Goal: Information Seeking & Learning: Learn about a topic

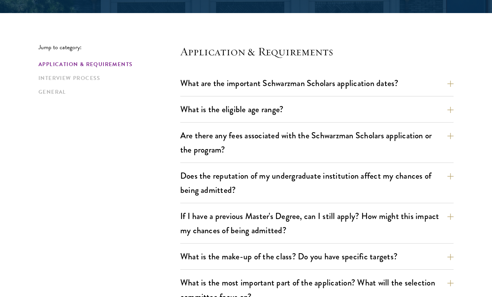
click at [392, 86] on button "What are the important Schwarzman Scholars application dates?" at bounding box center [316, 83] width 273 height 17
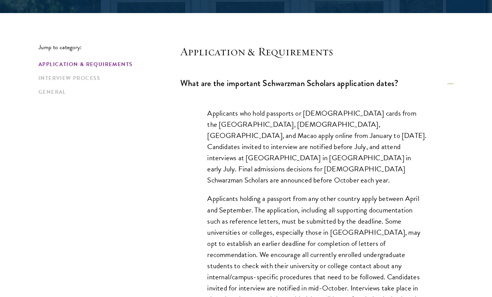
click at [398, 78] on button "What are the important Schwarzman Scholars application dates?" at bounding box center [316, 83] width 273 height 17
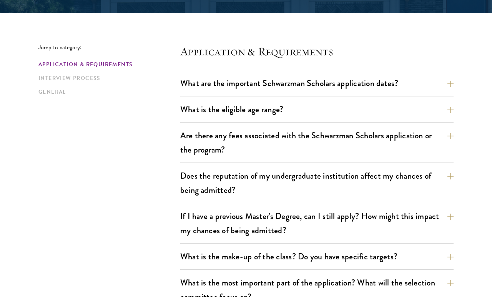
click at [388, 106] on button "What is the eligible age range?" at bounding box center [316, 109] width 273 height 17
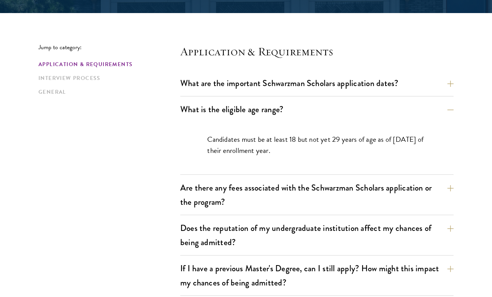
click at [441, 110] on button "What is the eligible age range?" at bounding box center [316, 109] width 273 height 17
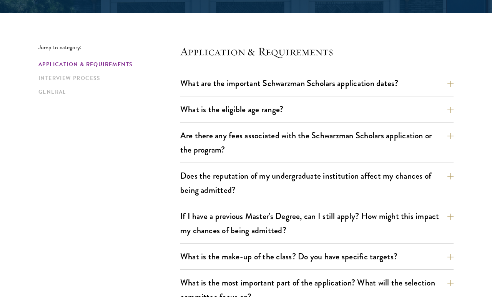
click at [429, 144] on button "Are there any fees associated with the Schwarzman Scholars application or the p…" at bounding box center [316, 143] width 273 height 32
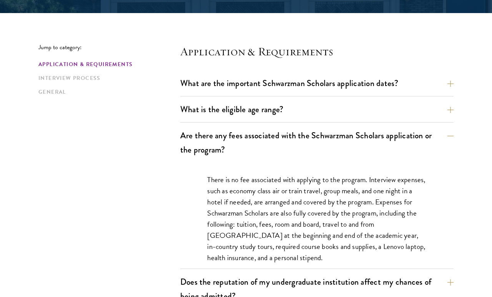
click at [414, 134] on button "Are there any fees associated with the Schwarzman Scholars application or the p…" at bounding box center [316, 143] width 273 height 32
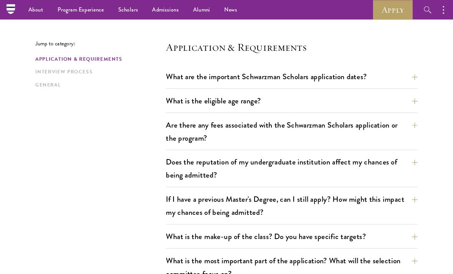
scroll to position [207, 0]
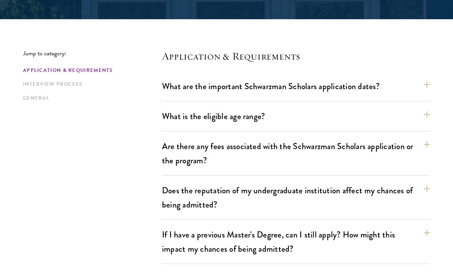
click at [37, 84] on link "Interview Process" at bounding box center [90, 84] width 134 height 8
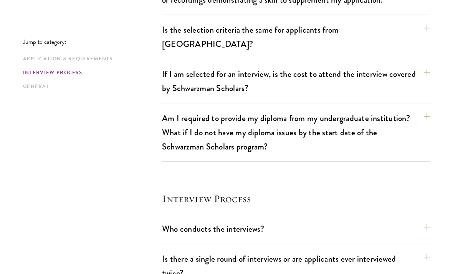
scroll to position [953, 0]
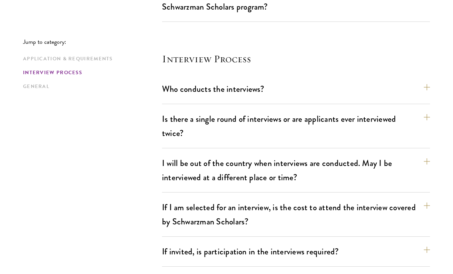
click at [358, 110] on button "Is there a single round of interviews or are applicants ever interviewed twice?" at bounding box center [296, 126] width 268 height 32
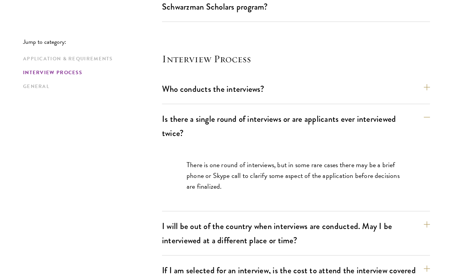
click at [354, 110] on button "Is there a single round of interviews or are applicants ever interviewed twice?" at bounding box center [296, 126] width 268 height 32
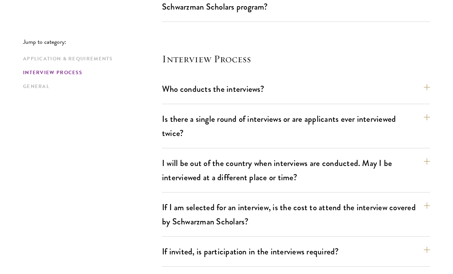
click at [356, 155] on button "I will be out of the country when interviews are conducted. May I be interviewe…" at bounding box center [296, 170] width 268 height 32
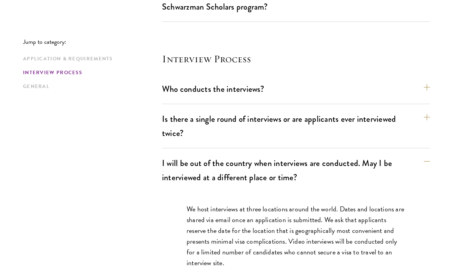
click at [353, 154] on button "I will be out of the country when interviews are conducted. May I be interviewe…" at bounding box center [296, 170] width 268 height 32
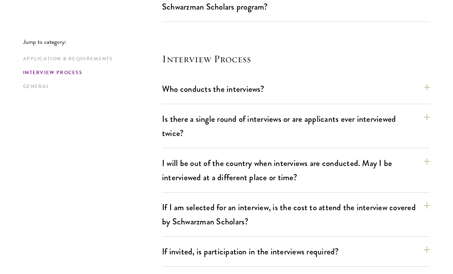
click at [375, 207] on button "If I am selected for an interview, is the cost to attend the interview covered …" at bounding box center [296, 215] width 268 height 32
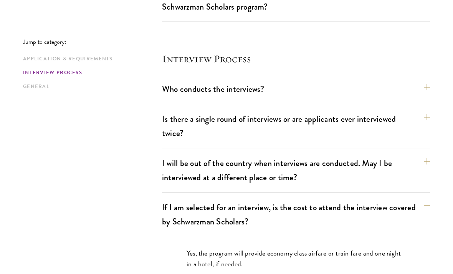
click at [354, 199] on button "If I am selected for an interview, is the cost to attend the interview covered …" at bounding box center [296, 215] width 268 height 32
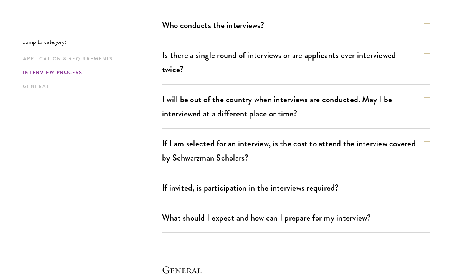
scroll to position [1020, 0]
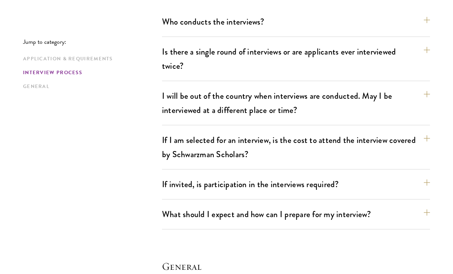
click at [346, 160] on div "Who conducts the interviews? Interview panelists are distinguished senior figur…" at bounding box center [296, 121] width 268 height 216
click at [347, 176] on button "If invited, is participation in the interviews required?" at bounding box center [296, 184] width 268 height 17
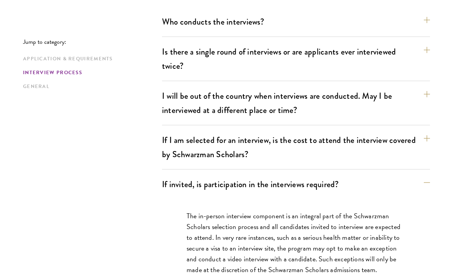
click at [329, 176] on button "If invited, is participation in the interviews required?" at bounding box center [296, 184] width 268 height 17
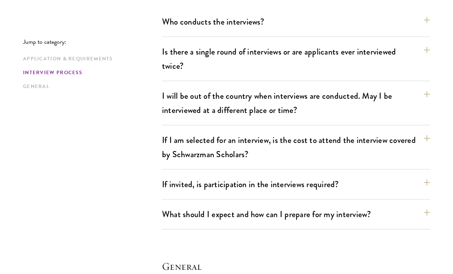
click at [335, 206] on button "What should I expect and how can I prepare for my interview?" at bounding box center [296, 214] width 268 height 17
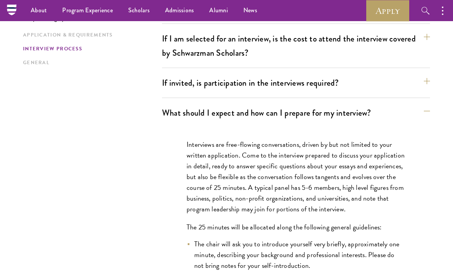
scroll to position [1120, 0]
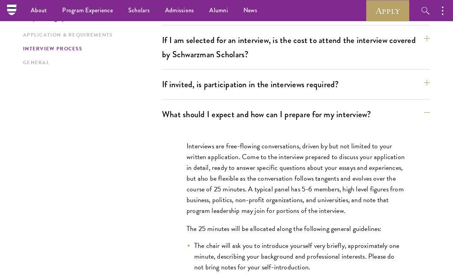
click at [343, 106] on button "What should I expect and how can I prepare for my interview?" at bounding box center [296, 114] width 268 height 17
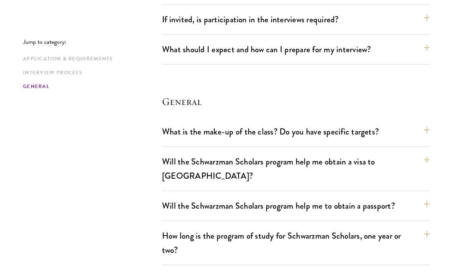
scroll to position [1186, 0]
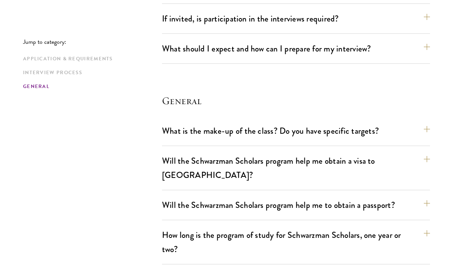
click at [338, 122] on button "What is the make-up of the class? Do you have specific targets?" at bounding box center [296, 130] width 268 height 17
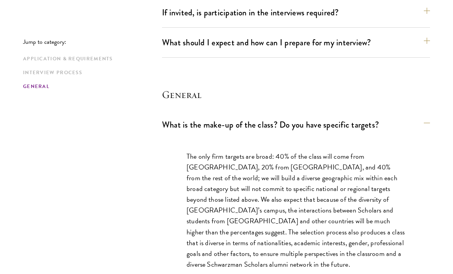
scroll to position [1192, 0]
click at [352, 116] on button "What is the make-up of the class? Do you have specific targets?" at bounding box center [296, 124] width 268 height 17
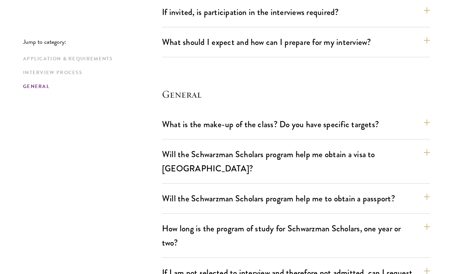
click at [354, 146] on button "Will the Schwarzman Scholars program help me obtain a visa to China?" at bounding box center [296, 162] width 268 height 32
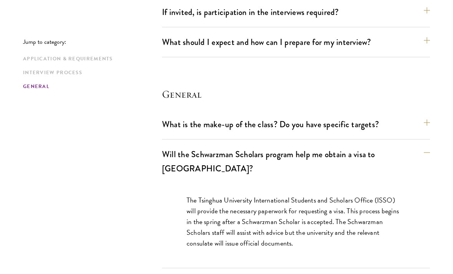
click at [341, 146] on button "Will the Schwarzman Scholars program help me obtain a visa to China?" at bounding box center [296, 162] width 268 height 32
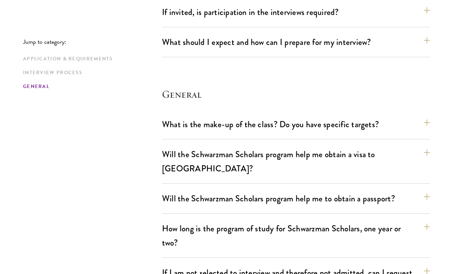
click at [353, 190] on button "Will the Schwarzman Scholars program help me to obtain a passport?" at bounding box center [296, 198] width 268 height 17
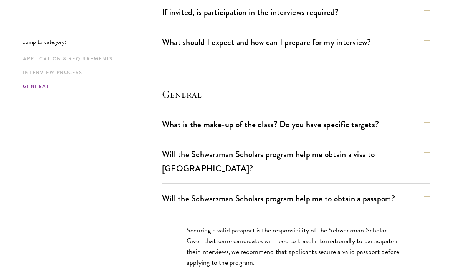
click at [347, 190] on button "Will the Schwarzman Scholars program help me to obtain a passport?" at bounding box center [296, 198] width 268 height 17
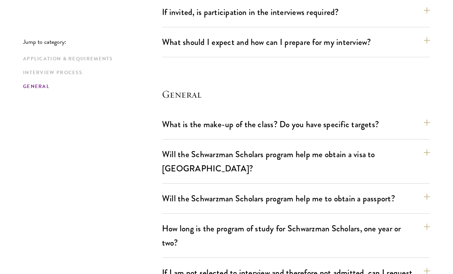
click at [351, 220] on button "How long is the program of study for Schwarzman Scholars, one year or two?" at bounding box center [296, 236] width 268 height 32
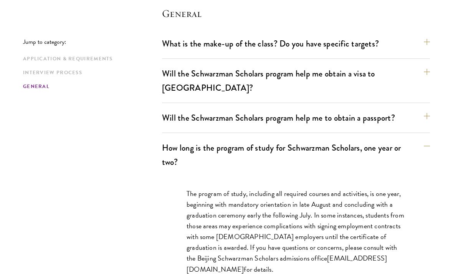
scroll to position [1278, 0]
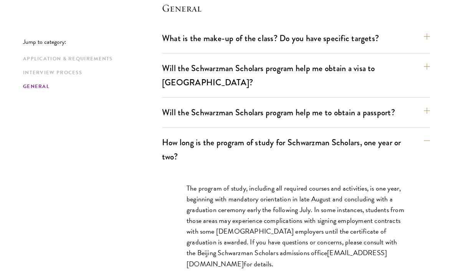
click at [332, 134] on button "How long is the program of study for Schwarzman Scholars, one year or two?" at bounding box center [296, 150] width 268 height 32
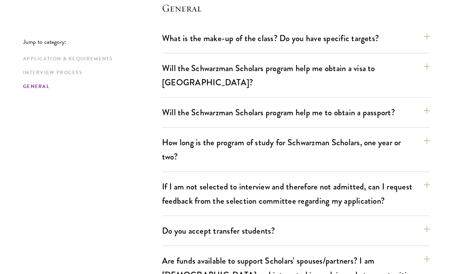
click at [342, 178] on button "If I am not selected to interview and therefore not admitted, can I request fee…" at bounding box center [296, 194] width 268 height 32
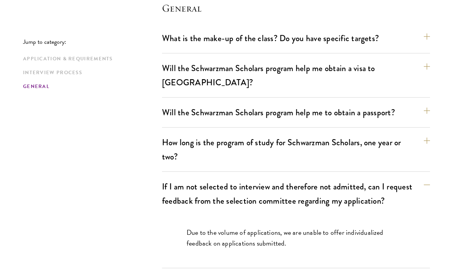
click at [353, 178] on button "If I am not selected to interview and therefore not admitted, can I request fee…" at bounding box center [296, 194] width 268 height 32
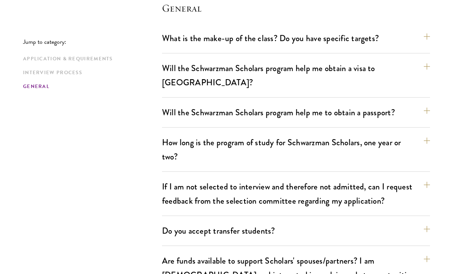
click at [366, 222] on button "Do you accept transfer students?" at bounding box center [296, 230] width 268 height 17
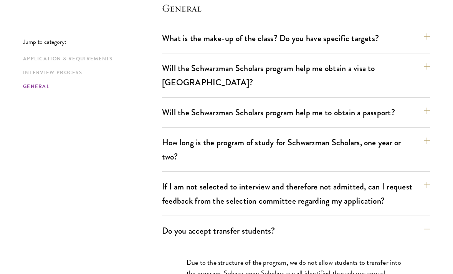
click at [363, 222] on button "Do you accept transfer students?" at bounding box center [296, 230] width 268 height 17
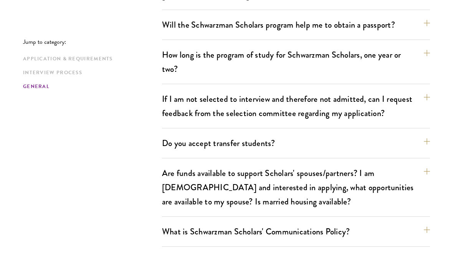
scroll to position [1366, 0]
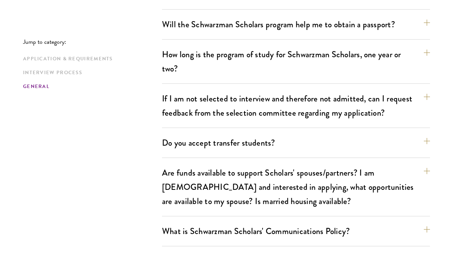
click at [364, 222] on button "What is Schwarzman Scholars' Communications Policy?" at bounding box center [296, 230] width 268 height 17
click at [358, 222] on button "What is Schwarzman Scholars' Communications Policy?" at bounding box center [296, 230] width 268 height 17
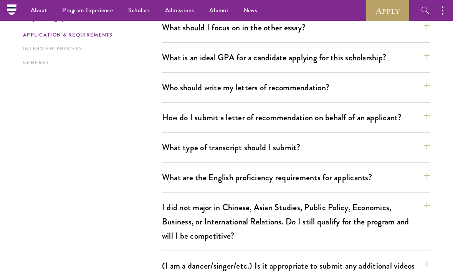
scroll to position [514, 0]
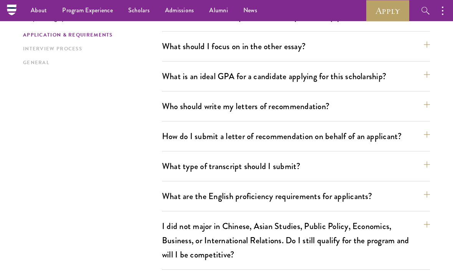
click at [0, 0] on link "Curriculum" at bounding box center [0, 0] width 0 height 0
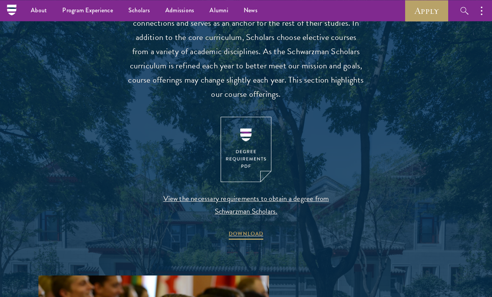
scroll to position [741, 0]
click at [284, 198] on span "View the necessary requirements to obtain a degree from Schwarzman Scholars." at bounding box center [246, 205] width 181 height 25
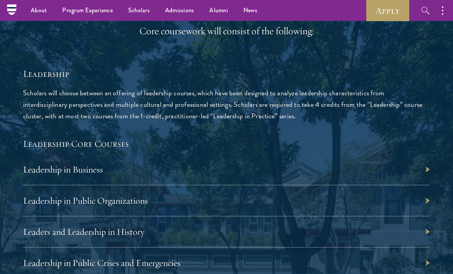
scroll to position [1179, 0]
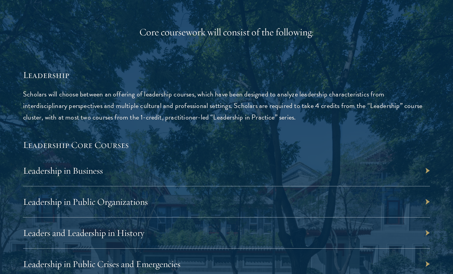
click at [267, 115] on p "Scholars will choose between an offering of leadership courses, which have been…" at bounding box center [226, 105] width 407 height 35
click at [264, 176] on div "Leadership in Business" at bounding box center [226, 170] width 407 height 31
click at [251, 171] on div "Leadership in Business" at bounding box center [226, 170] width 407 height 31
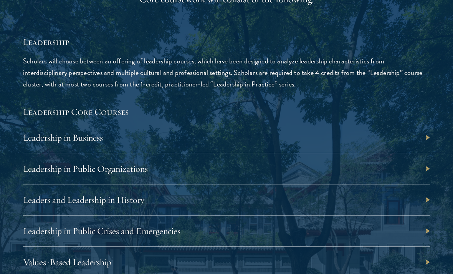
scroll to position [1212, 0]
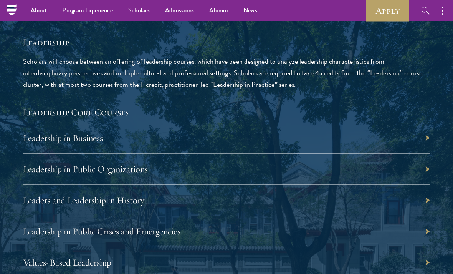
click at [367, 143] on div "Leadership in Business" at bounding box center [226, 138] width 407 height 31
click at [104, 163] on link "Leadership in Public Organizations" at bounding box center [85, 169] width 125 height 12
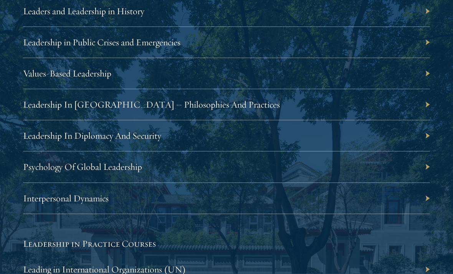
scroll to position [1401, 0]
click at [100, 195] on link "Interpersonal Dynamics" at bounding box center [66, 199] width 86 height 12
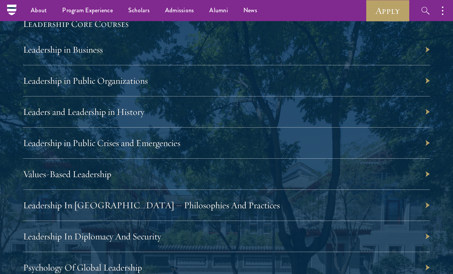
scroll to position [1298, 0]
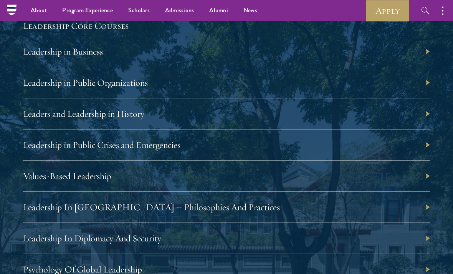
click at [103, 46] on link "Leadership in Business" at bounding box center [63, 52] width 80 height 12
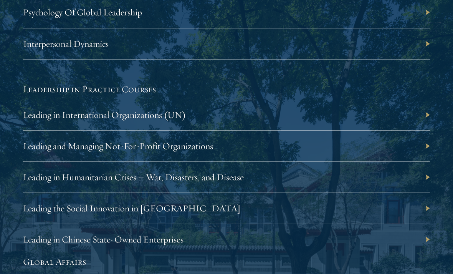
scroll to position [1555, 0]
click at [139, 207] on link "Leading the Social Innovation in China" at bounding box center [131, 209] width 217 height 12
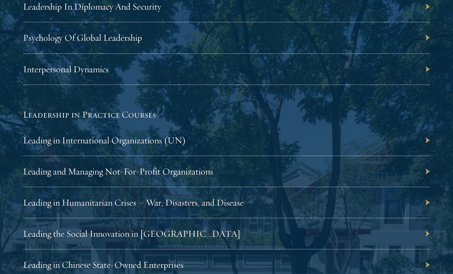
scroll to position [1530, 0]
click at [217, 200] on link "Leading in Humanitarian Crises – War, Disasters, and Disease" at bounding box center [133, 203] width 221 height 12
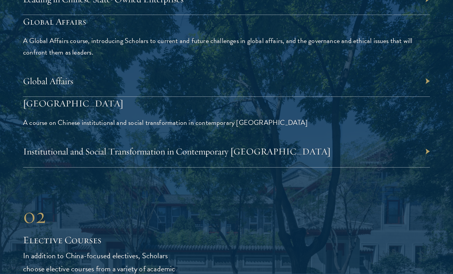
scroll to position [1794, 0]
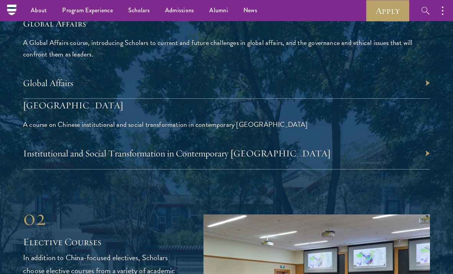
click at [256, 148] on link "Institutional and Social Transformation in Contemporary China" at bounding box center [177, 154] width 308 height 12
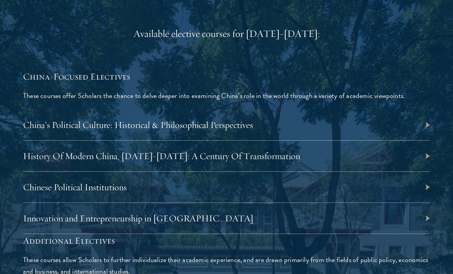
scroll to position [2236, 0]
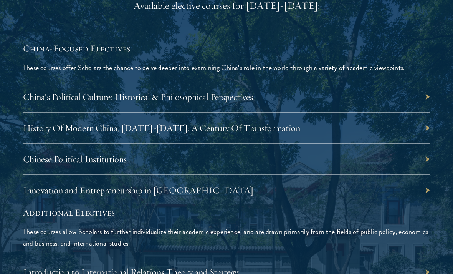
click at [168, 188] on link "Innovation and Entrepreneurship in China" at bounding box center [138, 190] width 231 height 12
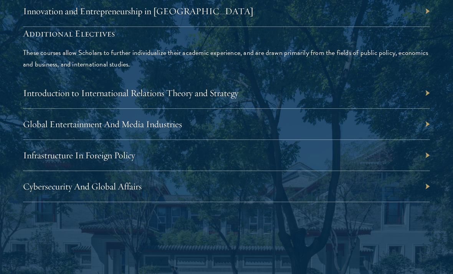
scroll to position [2382, 0]
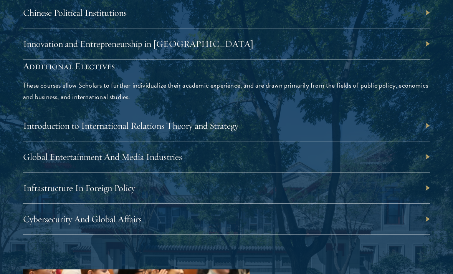
click at [124, 183] on link "Infrastructure In Foreign Policy" at bounding box center [79, 188] width 112 height 12
click at [282, 218] on div "Cybersecurity And Global Affairs" at bounding box center [226, 219] width 407 height 31
click at [37, 216] on link "Cybersecurity And Global Affairs" at bounding box center [82, 219] width 119 height 12
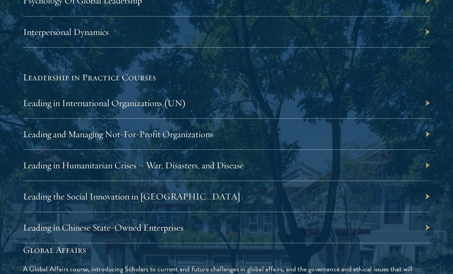
scroll to position [1567, 0]
click at [166, 229] on link "Leading in Chinese State-Owned Enterprises" at bounding box center [103, 228] width 161 height 12
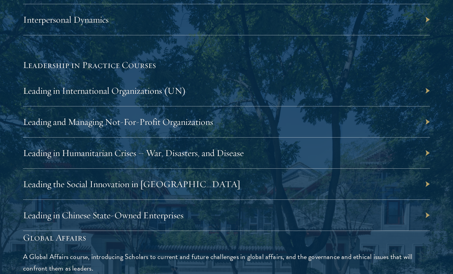
click at [126, 179] on link "Leading the Social Innovation in China" at bounding box center [131, 184] width 217 height 12
click at [60, 86] on link "Leading in International Organizations (UN)" at bounding box center [104, 91] width 163 height 12
click at [53, 121] on link "Leading and Managing Not-For-Profit Organizations" at bounding box center [118, 122] width 190 height 12
click at [223, 150] on link "Leading in Humanitarian Crises – War, Disasters, and Disease" at bounding box center [133, 153] width 221 height 12
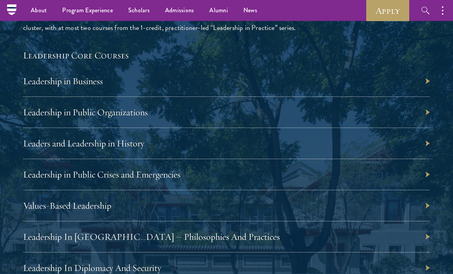
scroll to position [1269, 0]
click at [56, 75] on link "Leadership in Business" at bounding box center [63, 81] width 80 height 12
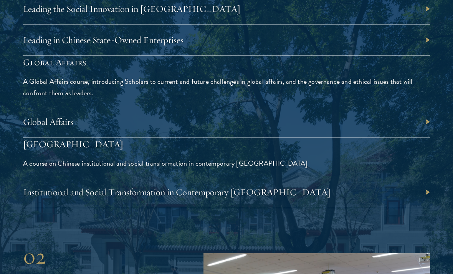
scroll to position [1755, 0]
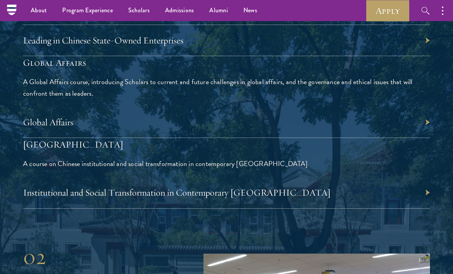
click at [66, 188] on link "Institutional and Social Transformation in Contemporary [GEOGRAPHIC_DATA]" at bounding box center [177, 193] width 308 height 12
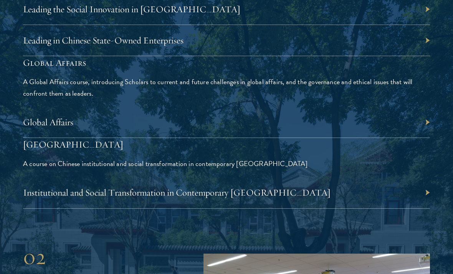
click at [48, 121] on link "Global Affairs" at bounding box center [48, 122] width 50 height 12
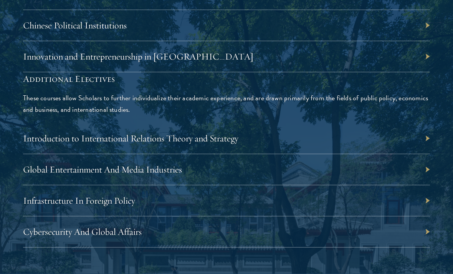
scroll to position [2370, 0]
click at [220, 136] on link "Introduction to International Relations Theory and Strategy" at bounding box center [131, 139] width 216 height 12
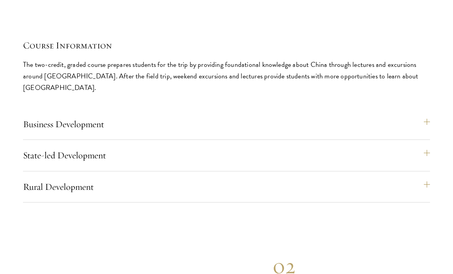
scroll to position [3324, 0]
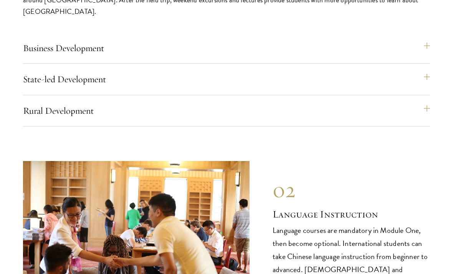
click at [308, 39] on button "Business Development" at bounding box center [226, 48] width 407 height 18
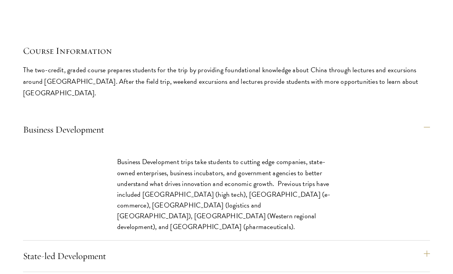
scroll to position [3322, 0]
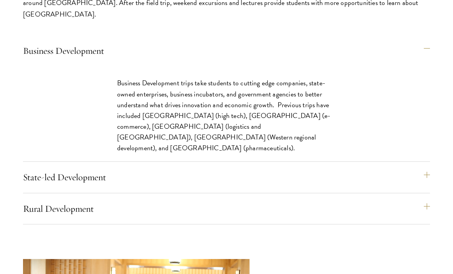
click at [363, 168] on button "State-led Development" at bounding box center [226, 177] width 407 height 18
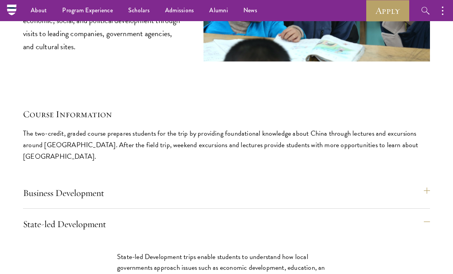
scroll to position [3179, 0]
click at [386, 184] on button "Business Development" at bounding box center [226, 193] width 407 height 18
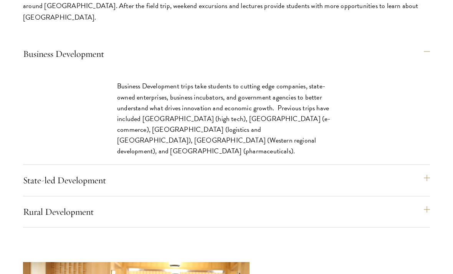
scroll to position [3321, 0]
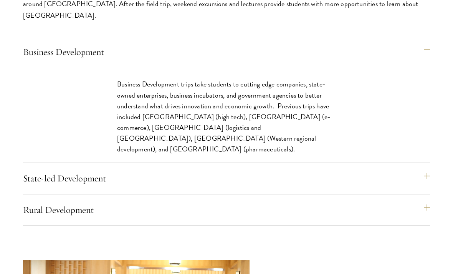
click at [370, 201] on button "Rural Development" at bounding box center [226, 210] width 407 height 18
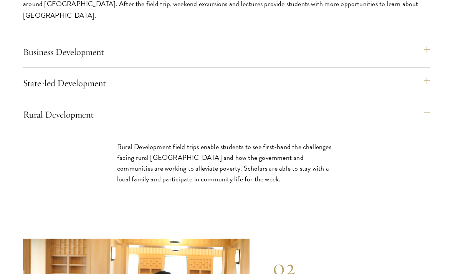
click at [361, 74] on button "State-led Development" at bounding box center [226, 83] width 407 height 18
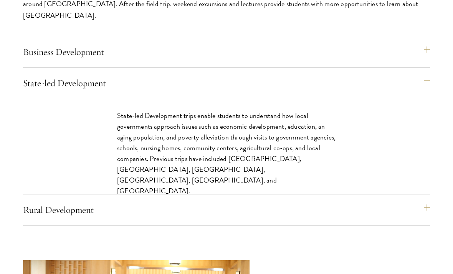
click at [367, 201] on button "Rural Development" at bounding box center [226, 210] width 407 height 18
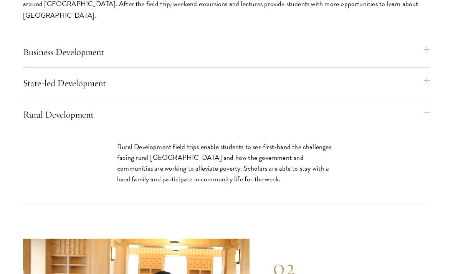
click at [357, 74] on button "State-led Development" at bounding box center [226, 83] width 407 height 18
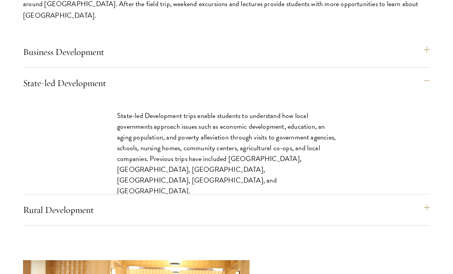
click at [365, 201] on button "Rural Development" at bounding box center [226, 210] width 407 height 18
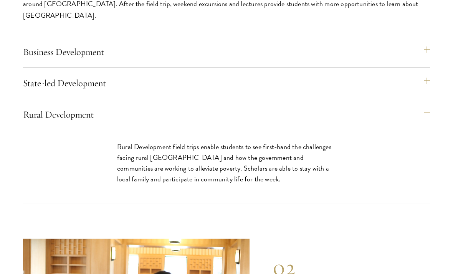
click at [362, 74] on button "State-led Development" at bounding box center [226, 83] width 407 height 18
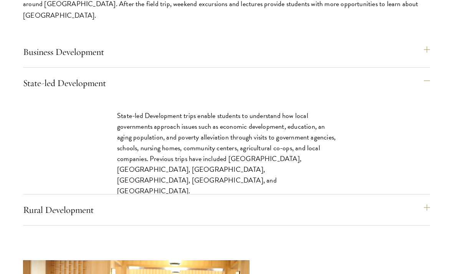
click at [358, 43] on button "Business Development" at bounding box center [226, 52] width 407 height 18
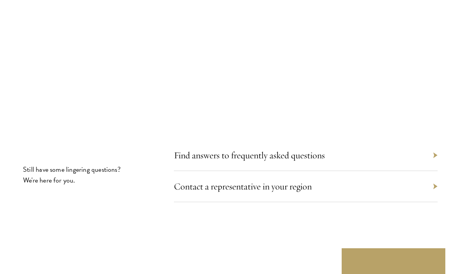
scroll to position [4240, 0]
click at [347, 171] on div "Contact a representative in your region" at bounding box center [306, 186] width 264 height 31
click at [433, 171] on div "Contact a representative in your region" at bounding box center [306, 186] width 264 height 31
click at [437, 171] on div "Contact a representative in your region" at bounding box center [306, 186] width 264 height 31
click at [301, 171] on div "Contact a representative in your region" at bounding box center [306, 186] width 264 height 31
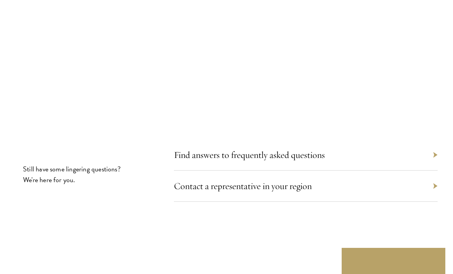
click at [286, 180] on link "Contact a representative in your region" at bounding box center [243, 186] width 138 height 12
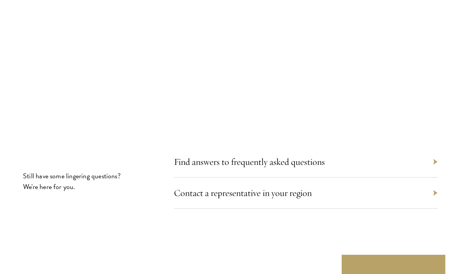
scroll to position [4233, 0]
click at [289, 156] on link "Find answers to frequently asked questions" at bounding box center [249, 162] width 151 height 12
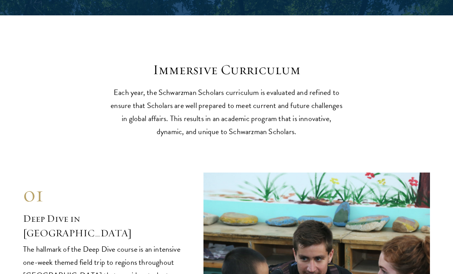
scroll to position [2902, 0]
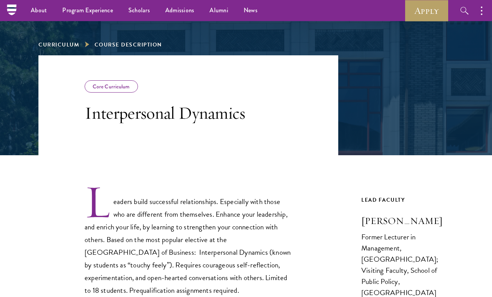
scroll to position [79, 0]
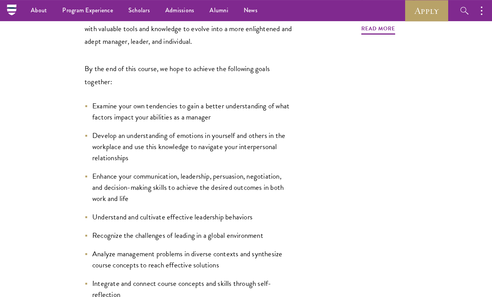
scroll to position [339, 0]
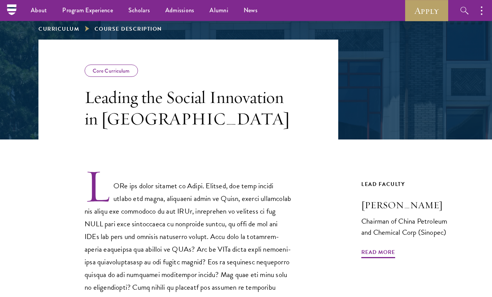
scroll to position [72, 0]
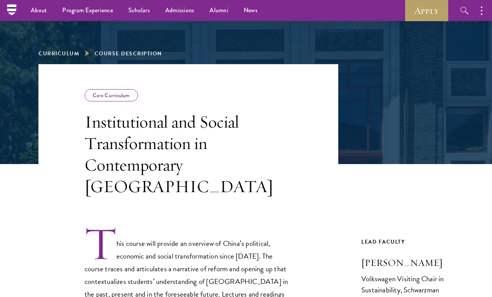
scroll to position [51, 0]
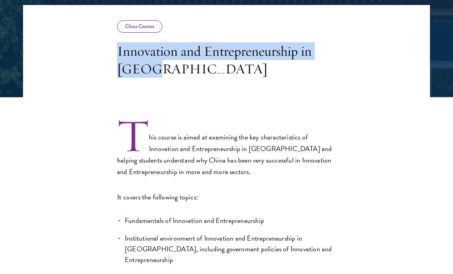
scroll to position [141, 0]
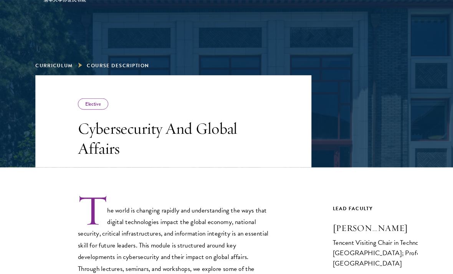
scroll to position [51, 0]
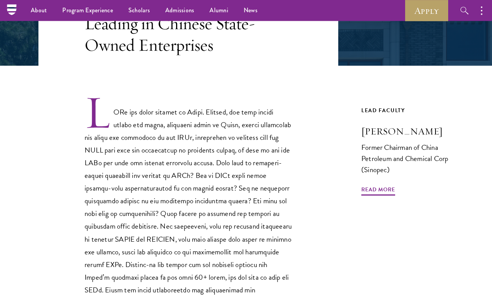
scroll to position [159, 0]
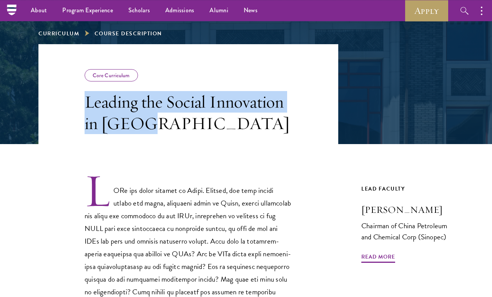
scroll to position [88, 0]
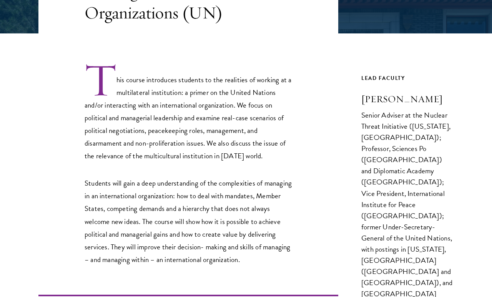
scroll to position [198, 0]
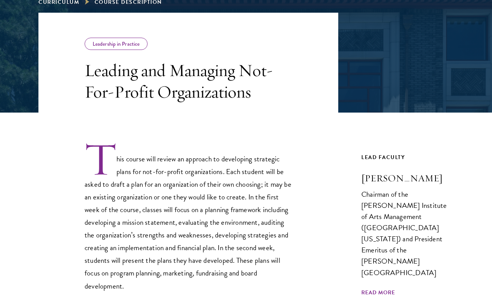
scroll to position [123, 0]
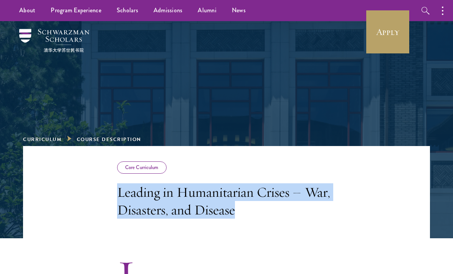
click at [132, 169] on div "Core Curriculum" at bounding box center [142, 167] width 50 height 12
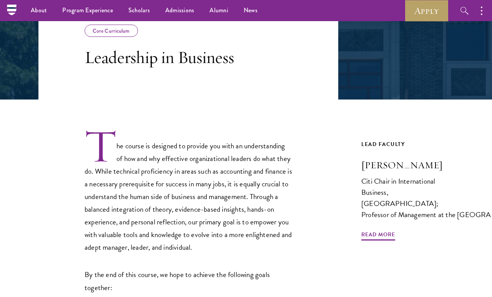
scroll to position [139, 0]
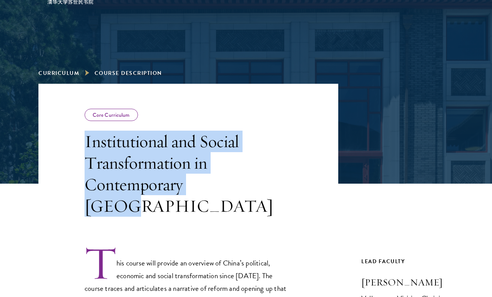
scroll to position [58, 0]
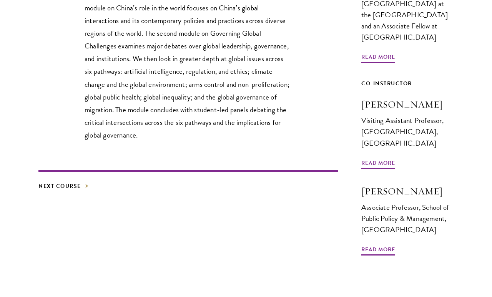
scroll to position [337, 0]
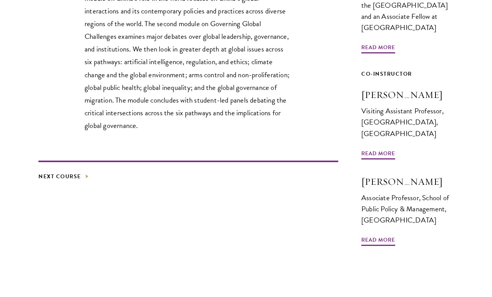
click at [312, 69] on div "This two-module core course in global affairs examines China’s emergence as a g…" at bounding box center [188, 31] width 300 height 202
click at [317, 103] on div "This two-module core course in global affairs examines China’s emergence as a g…" at bounding box center [188, 31] width 300 height 202
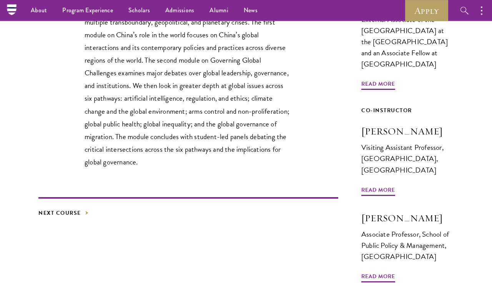
scroll to position [292, 0]
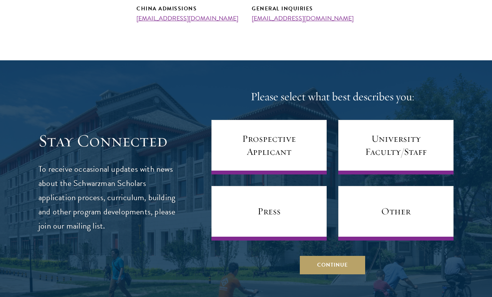
scroll to position [377, 0]
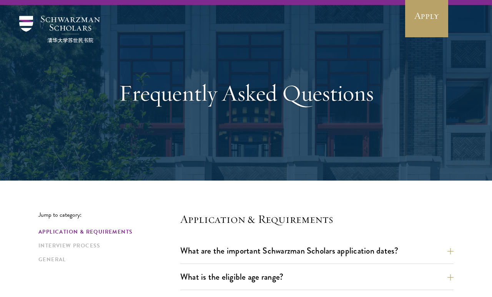
scroll to position [19, 0]
